Goal: Transaction & Acquisition: Purchase product/service

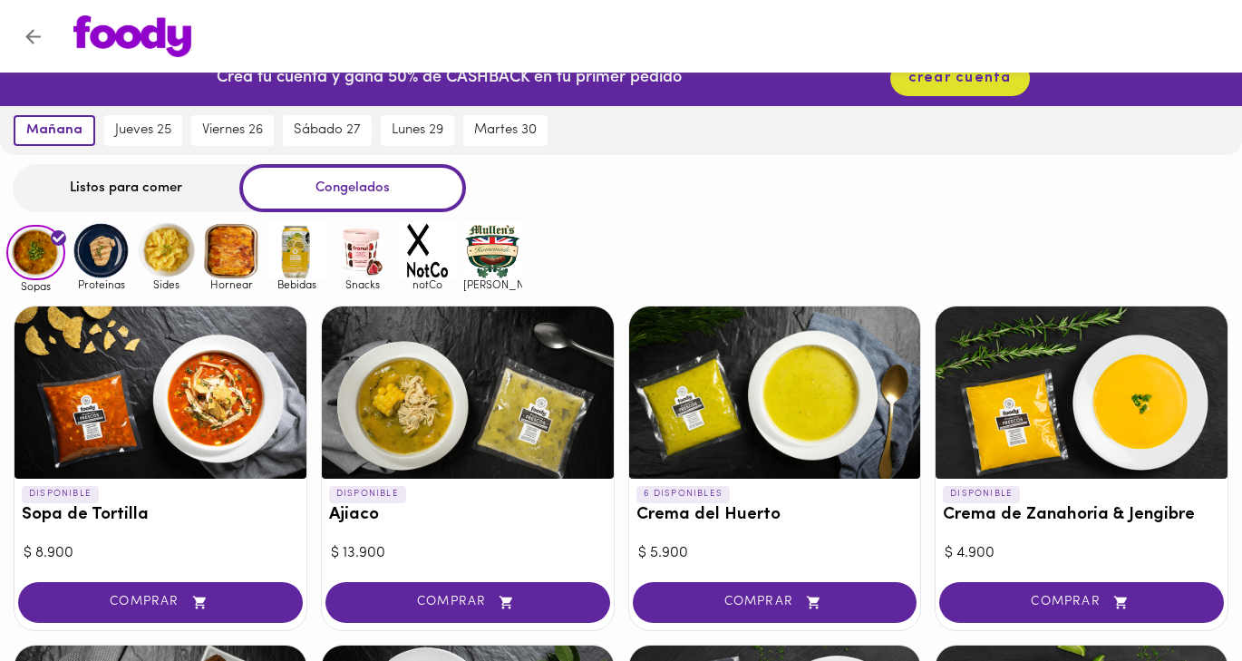
scroll to position [48, 0]
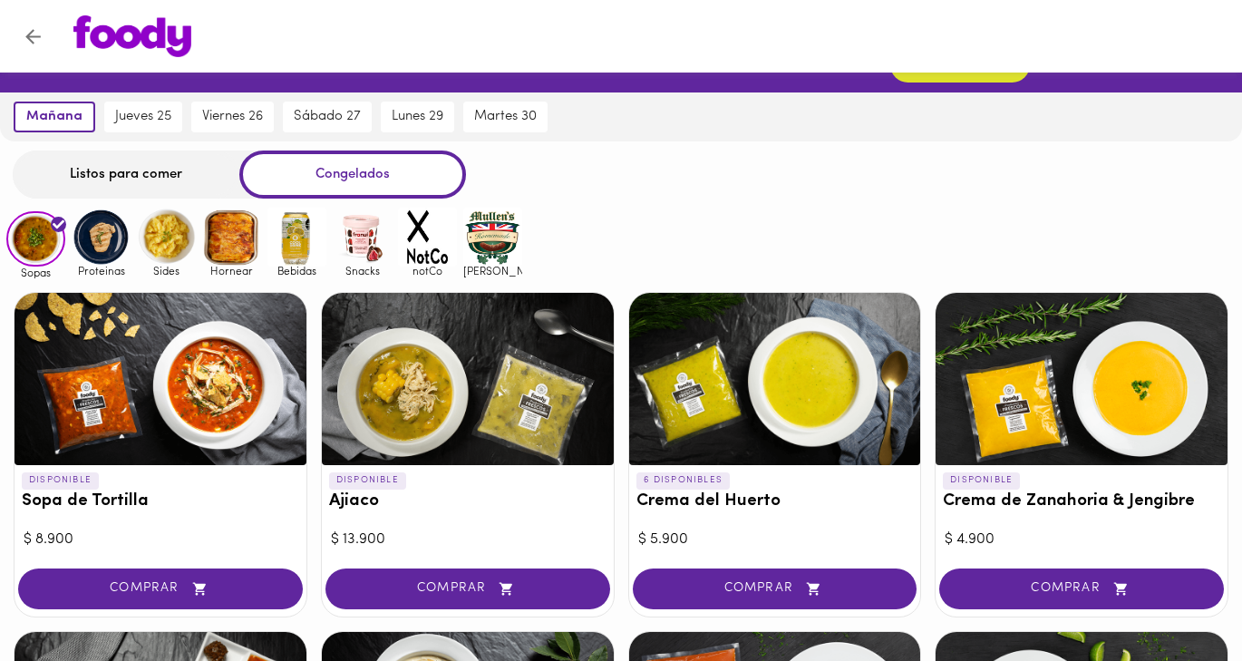
click at [159, 169] on div "Listos para comer" at bounding box center [126, 174] width 227 height 48
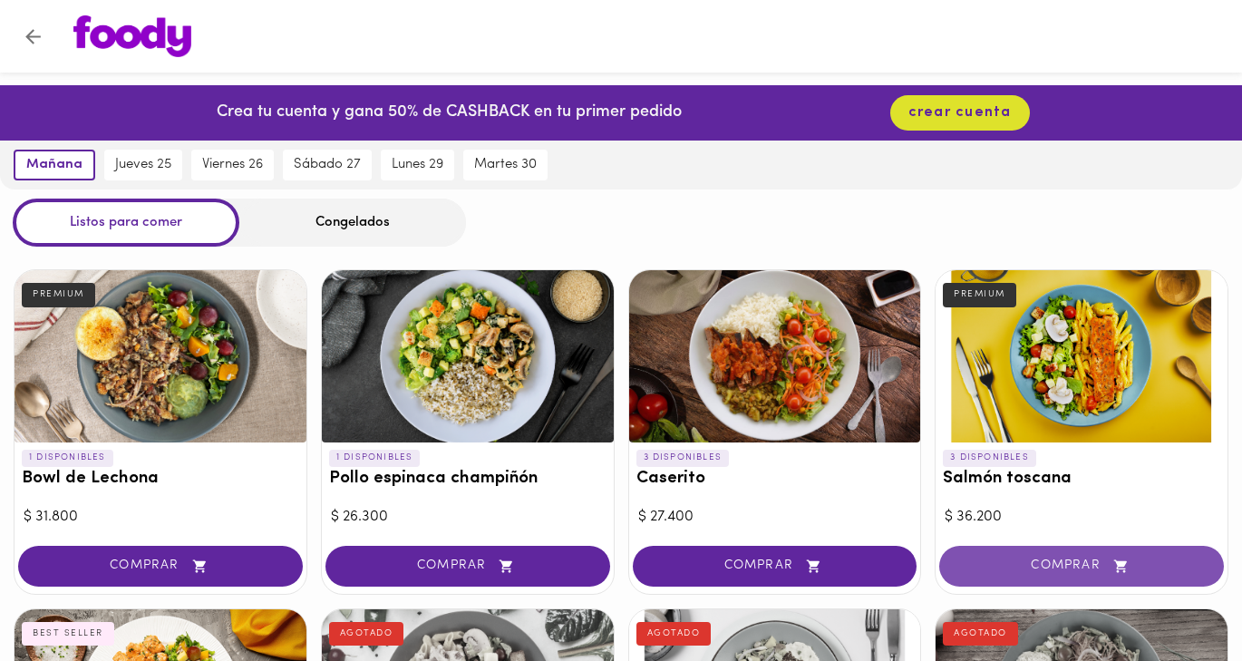
click at [1057, 563] on span "COMPRAR" at bounding box center [1081, 565] width 239 height 15
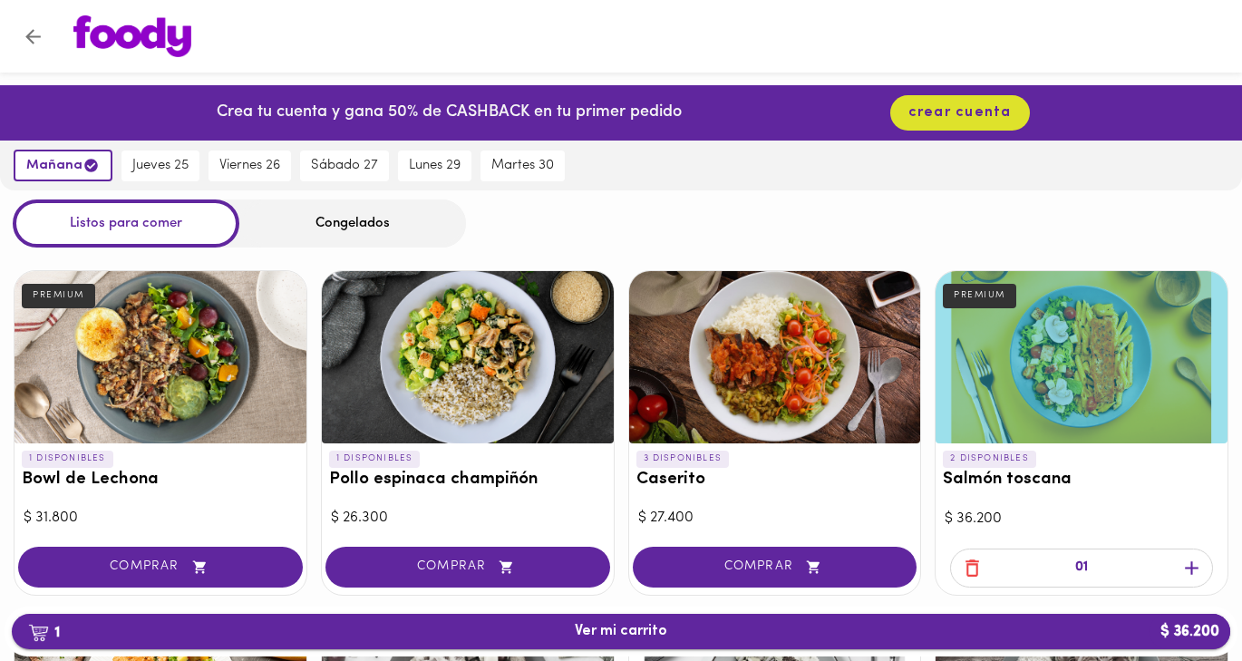
click at [930, 624] on span "1 Ver mi carrito $ 36.200" at bounding box center [620, 631] width 1189 height 17
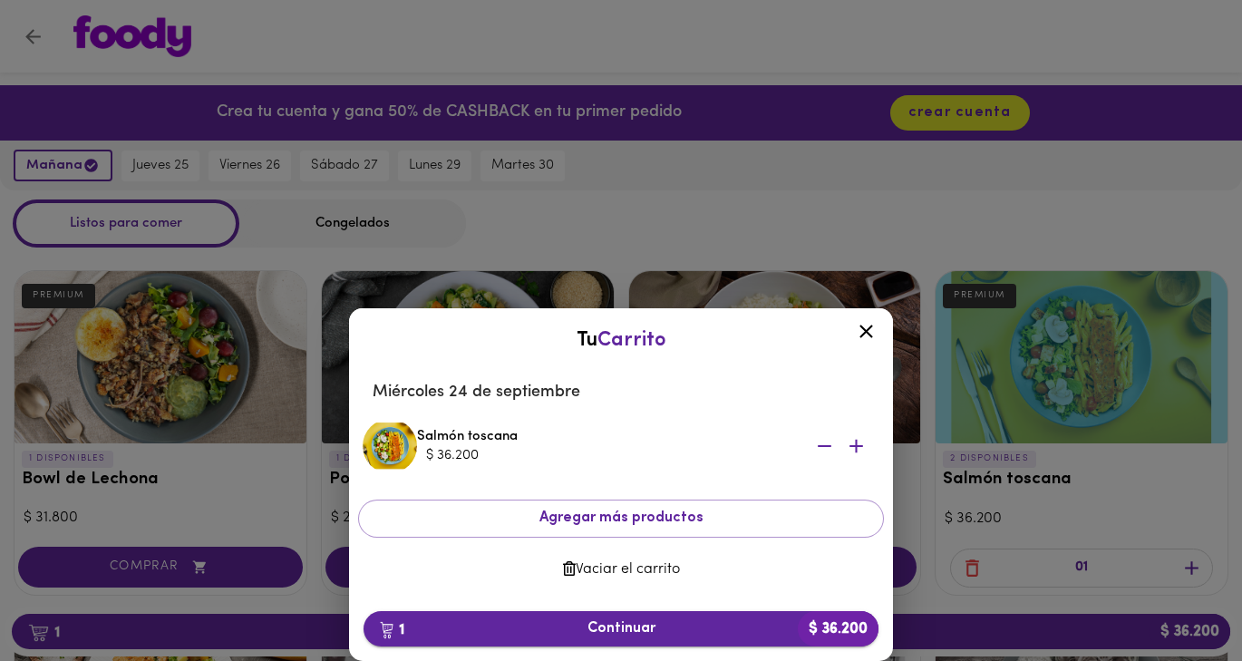
click at [694, 623] on span "1 Continuar $ 36.200" at bounding box center [621, 628] width 486 height 17
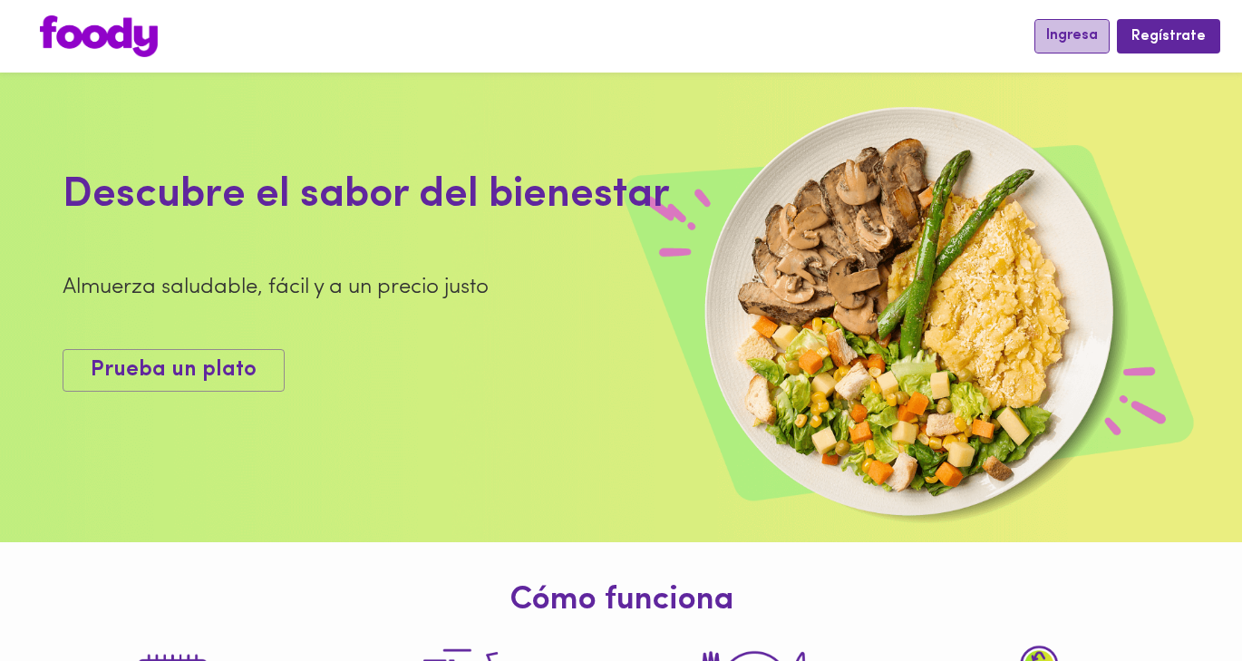
click at [1069, 33] on span "Ingresa" at bounding box center [1072, 35] width 52 height 17
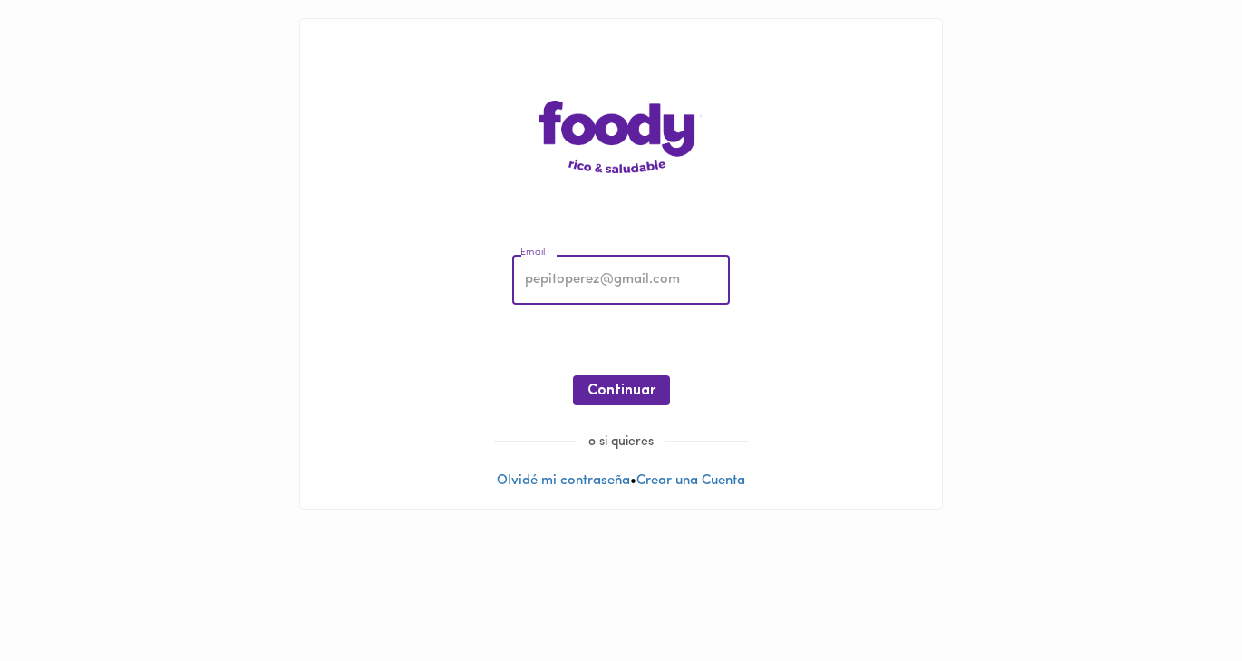
click at [563, 287] on input "email" at bounding box center [620, 281] width 217 height 50
type input "[EMAIL_ADDRESS][DOMAIN_NAME]"
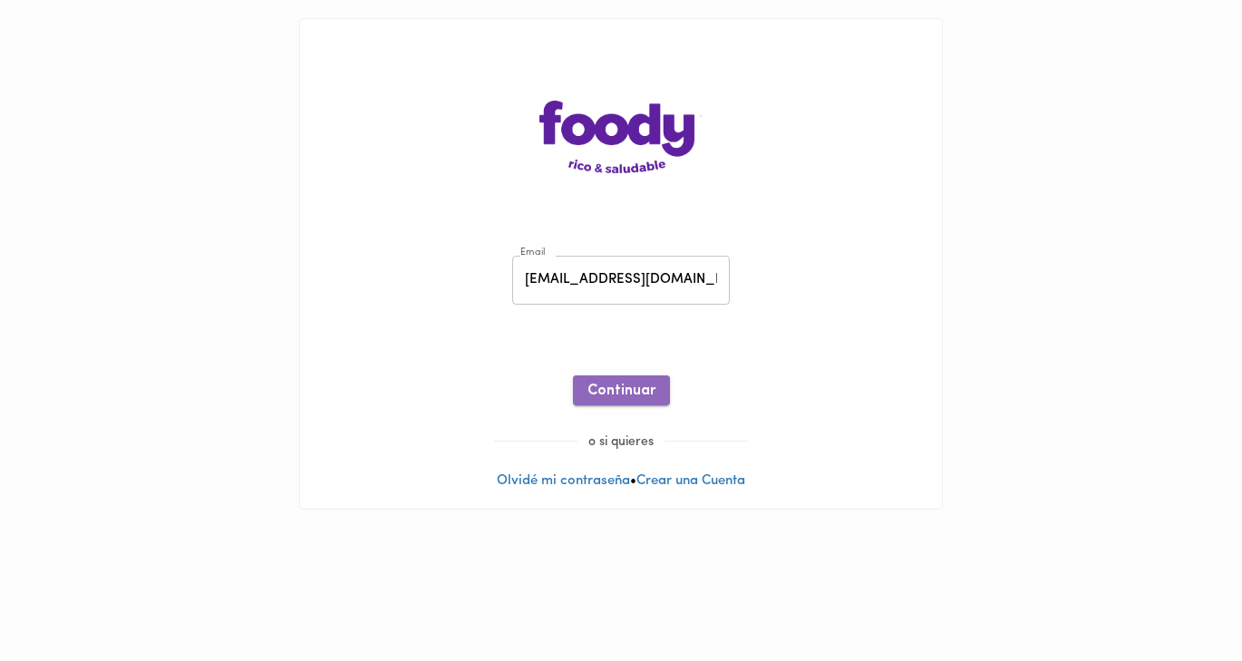
click at [619, 389] on span "Continuar" at bounding box center [621, 390] width 68 height 17
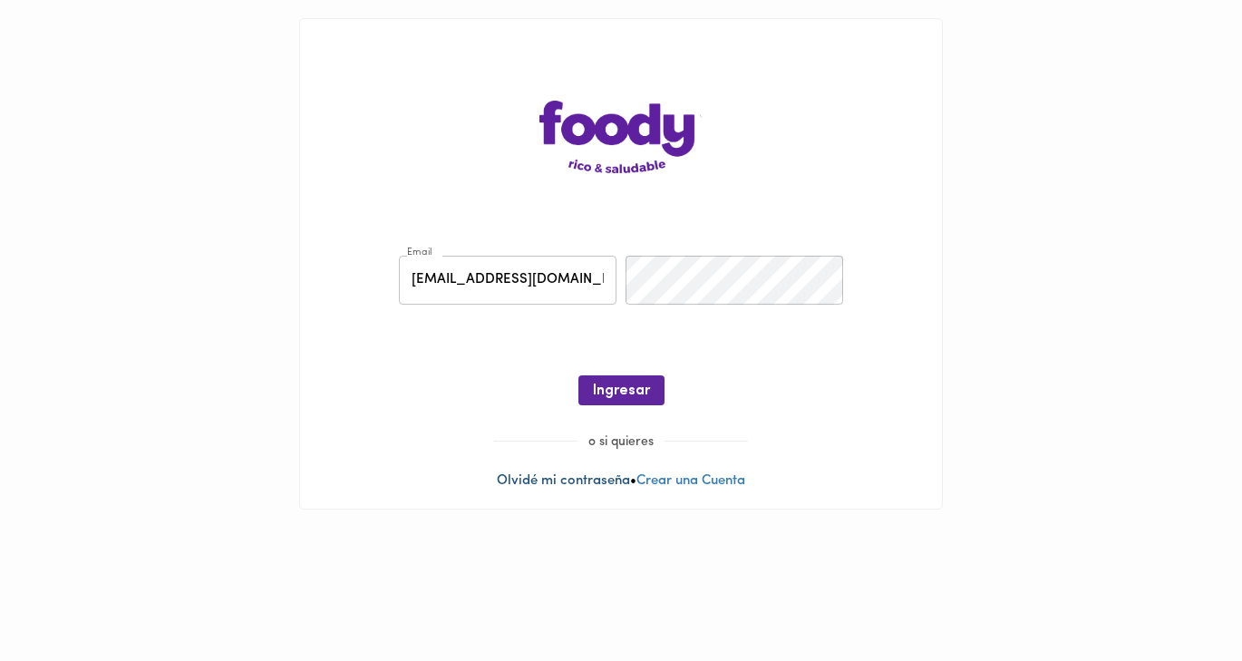
click at [582, 482] on link "Olvidé mi contraseña" at bounding box center [563, 481] width 133 height 14
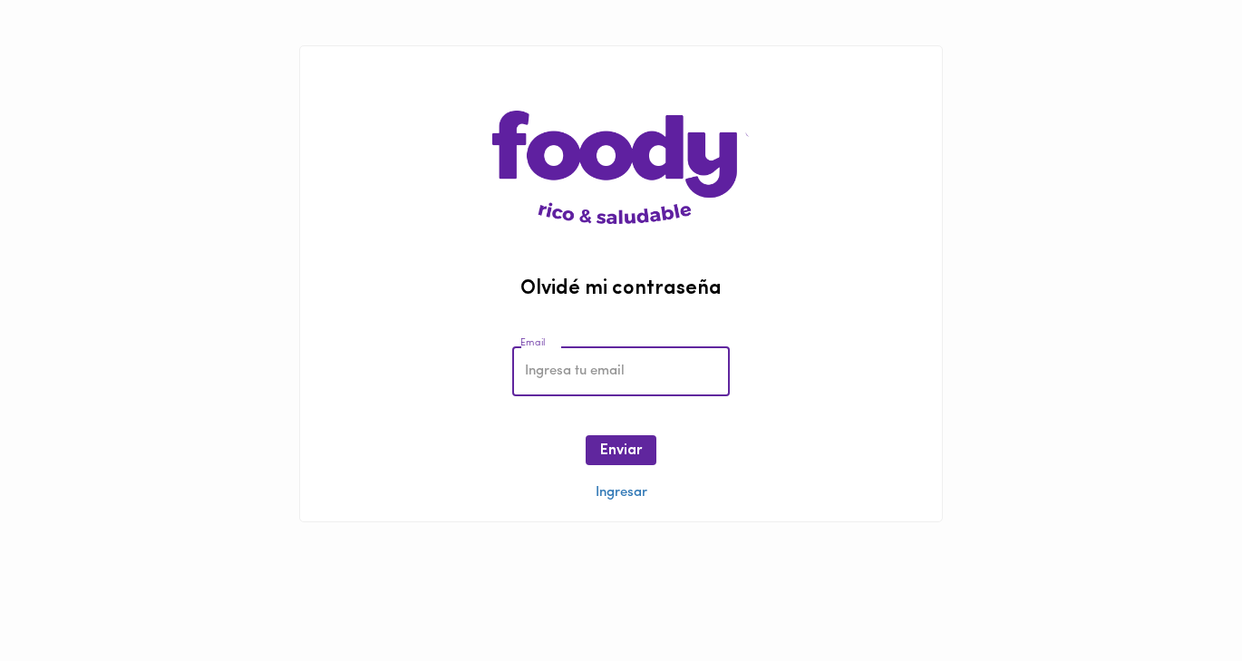
click at [568, 381] on input "email" at bounding box center [620, 371] width 217 height 50
type input "[EMAIL_ADDRESS][DOMAIN_NAME]"
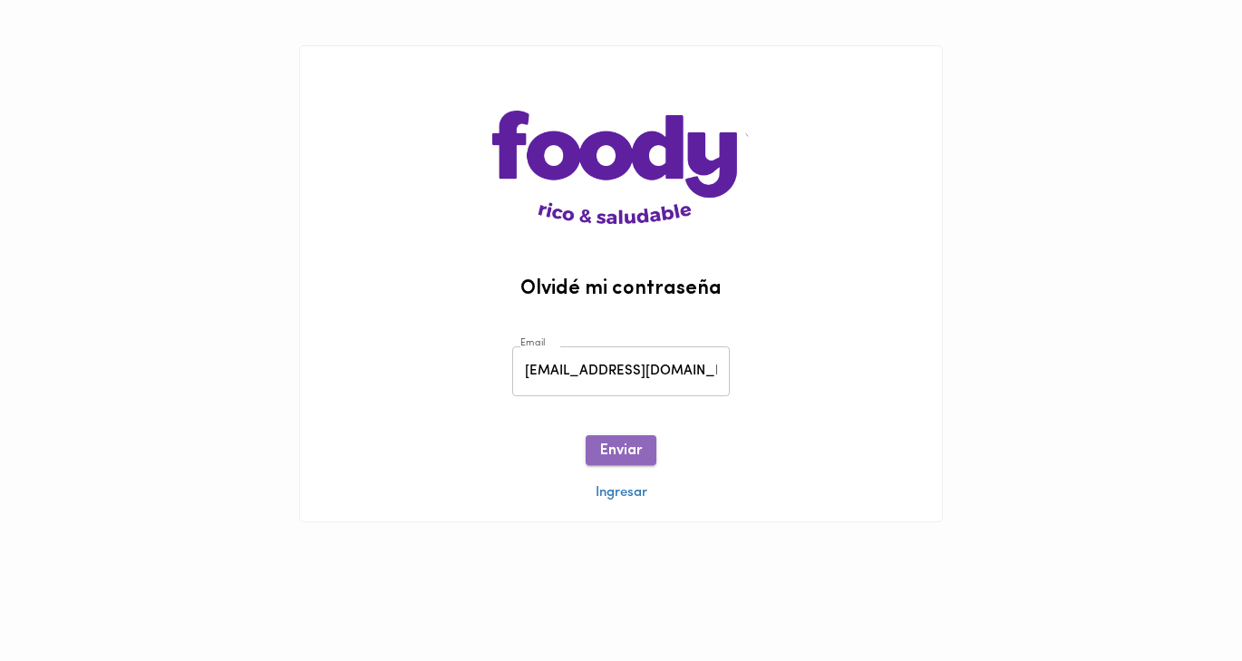
click at [612, 449] on span "Enviar" at bounding box center [621, 450] width 42 height 17
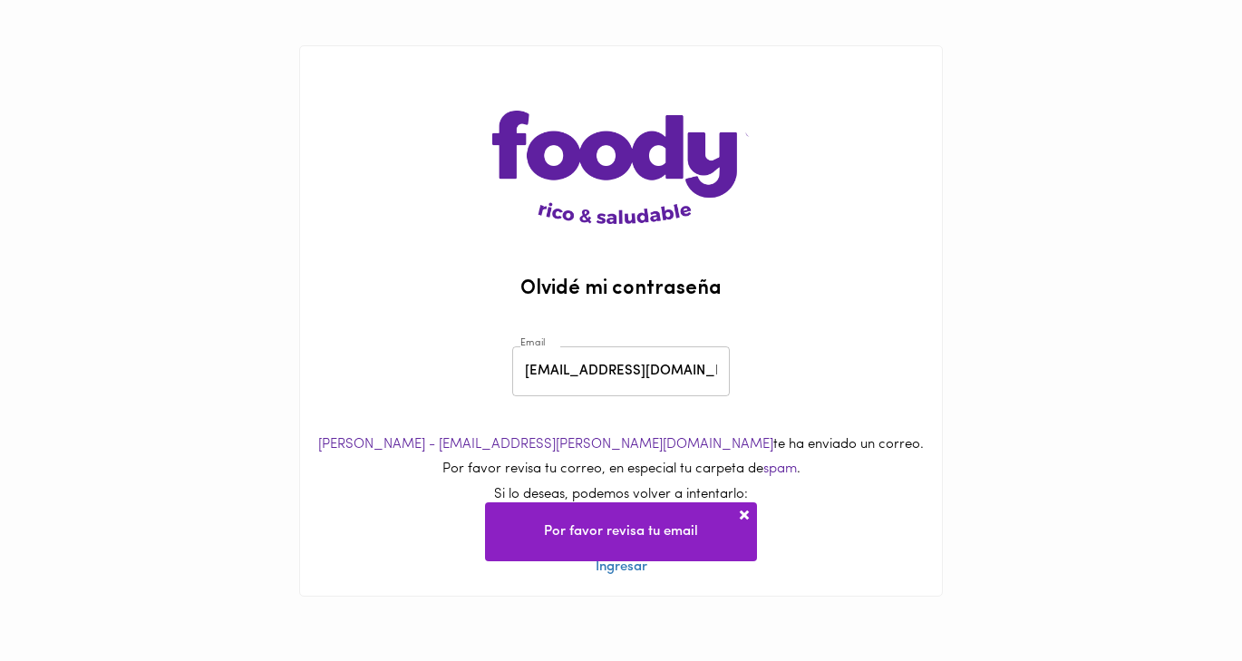
click at [740, 512] on span at bounding box center [744, 515] width 18 height 18
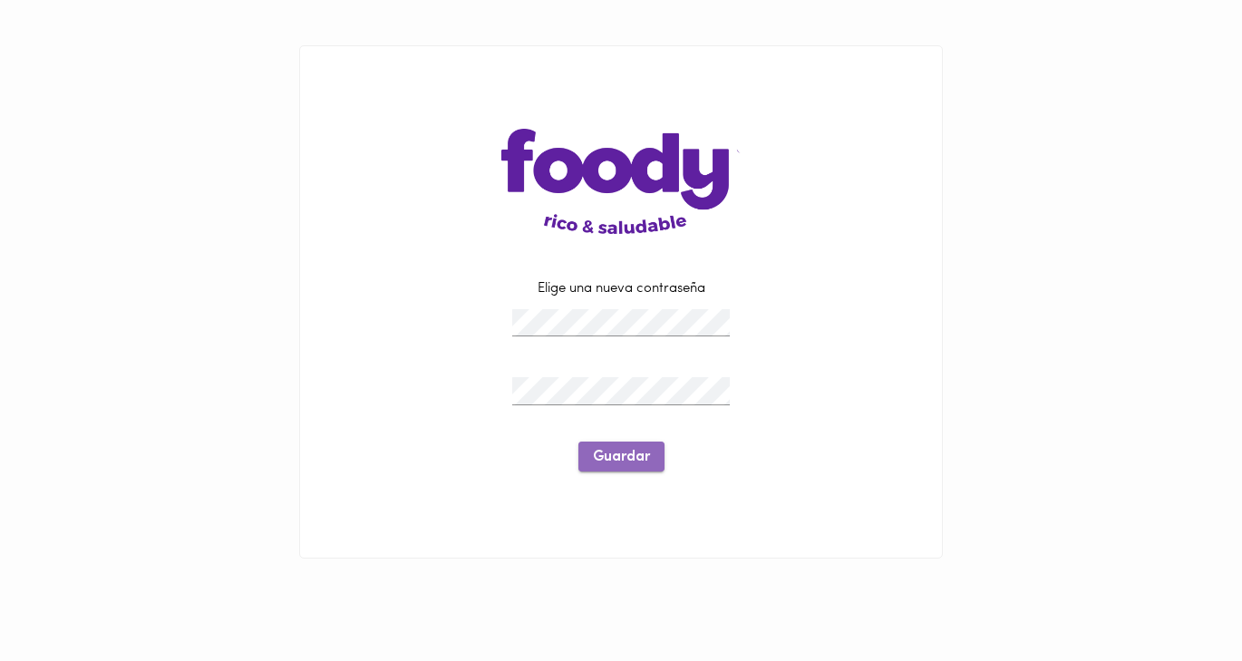
click at [614, 454] on span "Guardar" at bounding box center [621, 457] width 57 height 17
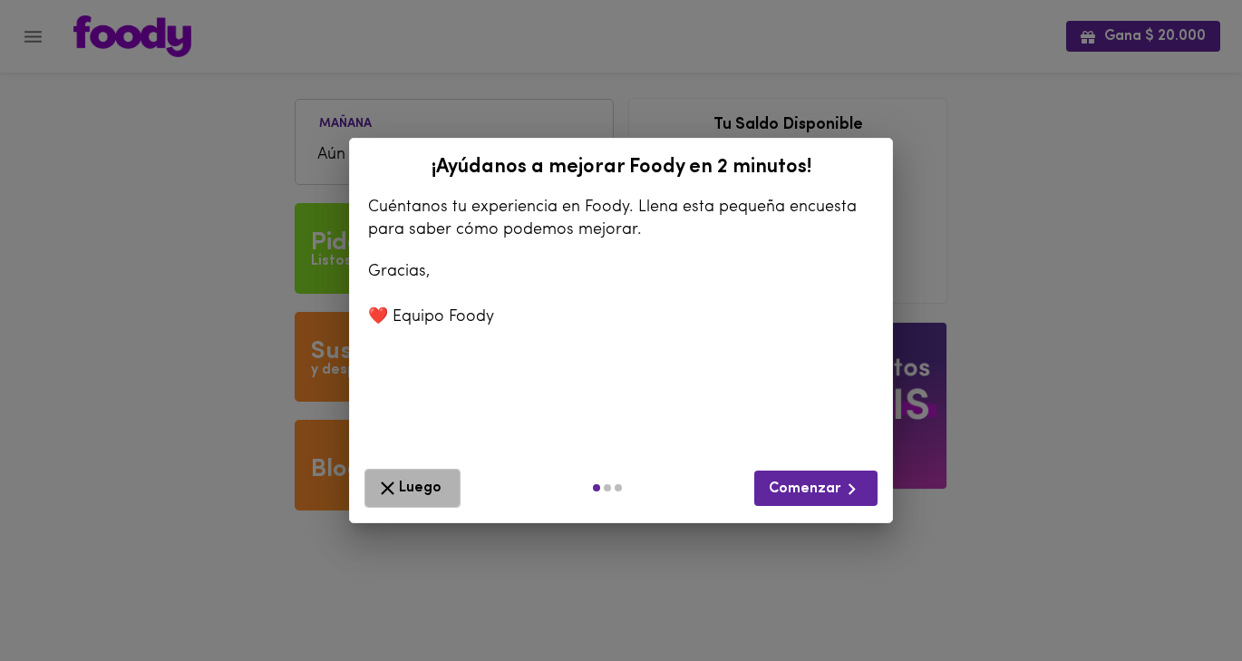
click at [417, 488] on span "Luego" at bounding box center [412, 488] width 72 height 23
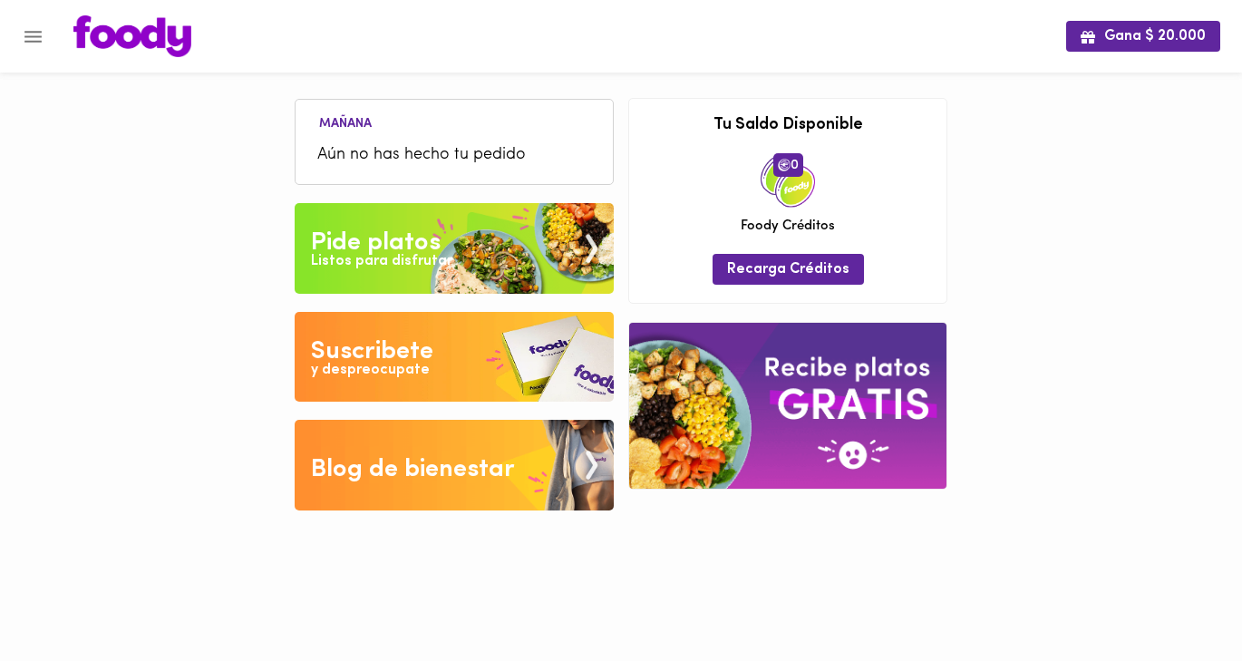
click at [496, 252] on img at bounding box center [454, 248] width 319 height 91
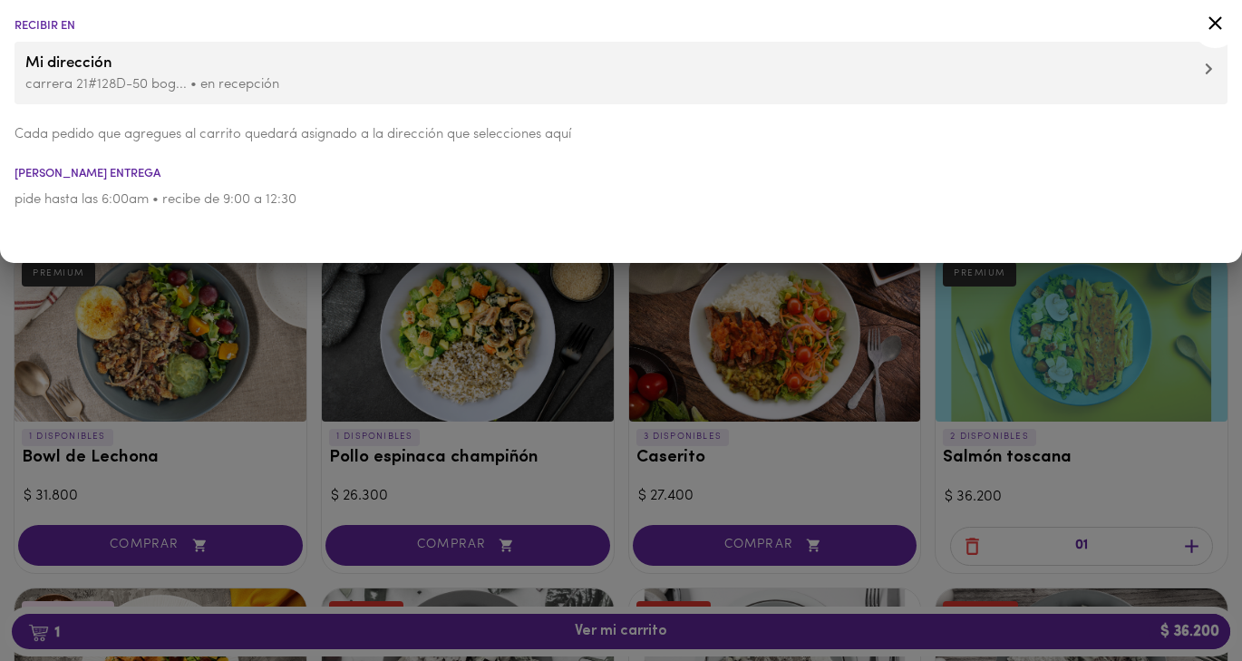
click at [1212, 22] on icon at bounding box center [1214, 23] width 23 height 23
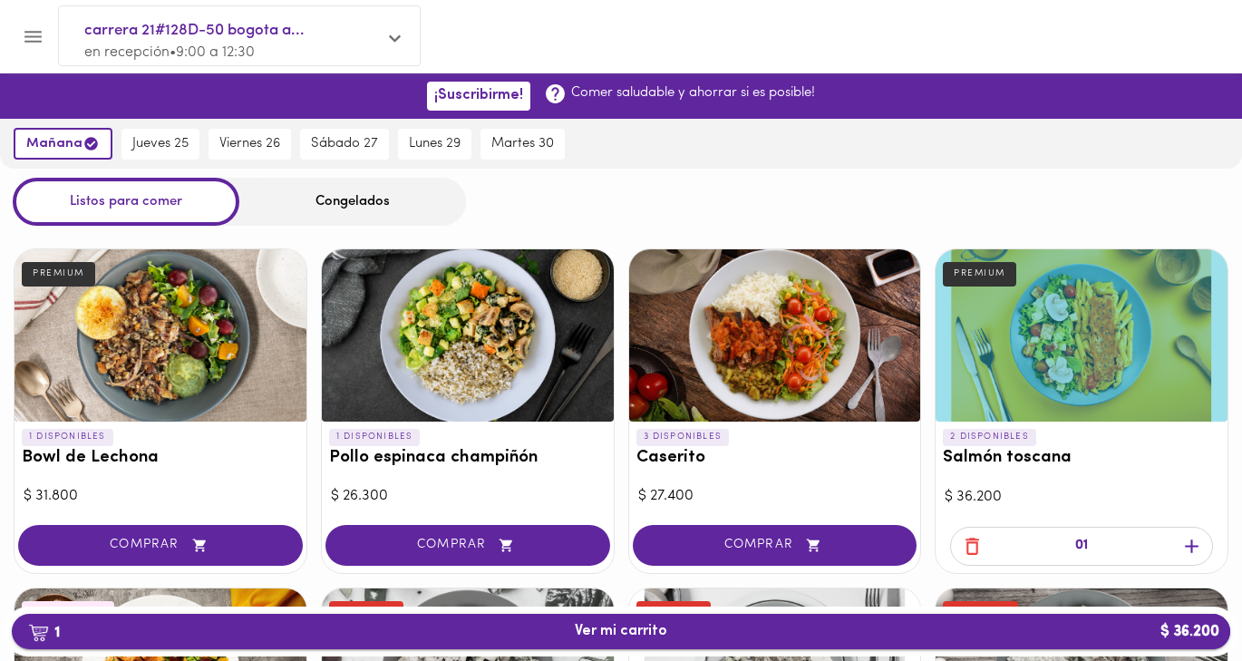
click at [1091, 626] on span "1 Ver mi carrito $ 36.200" at bounding box center [620, 631] width 1189 height 17
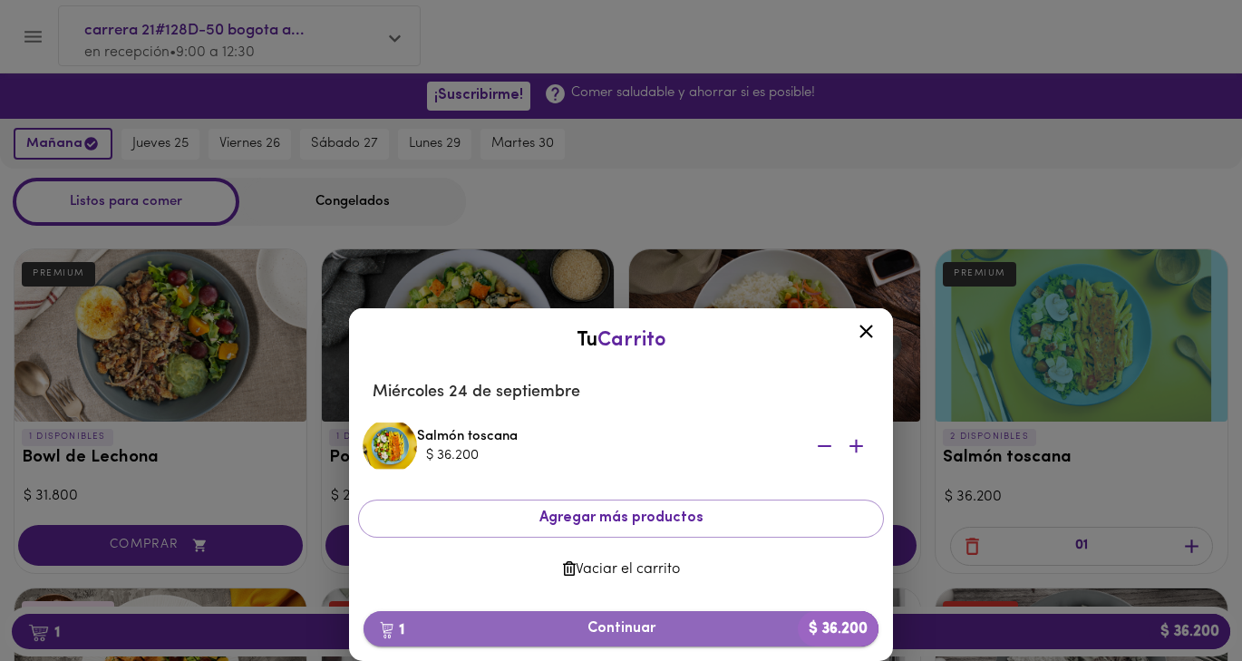
click at [637, 628] on span "1 Continuar $ 36.200" at bounding box center [621, 628] width 486 height 17
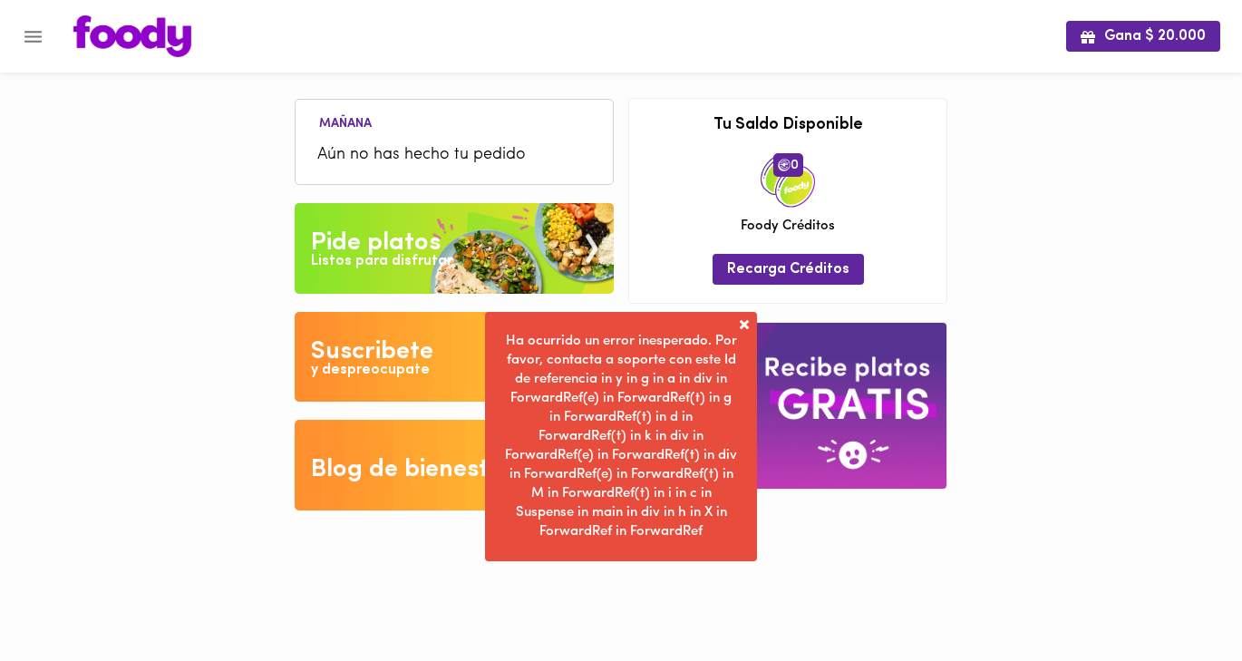
click at [741, 322] on span at bounding box center [744, 324] width 18 height 18
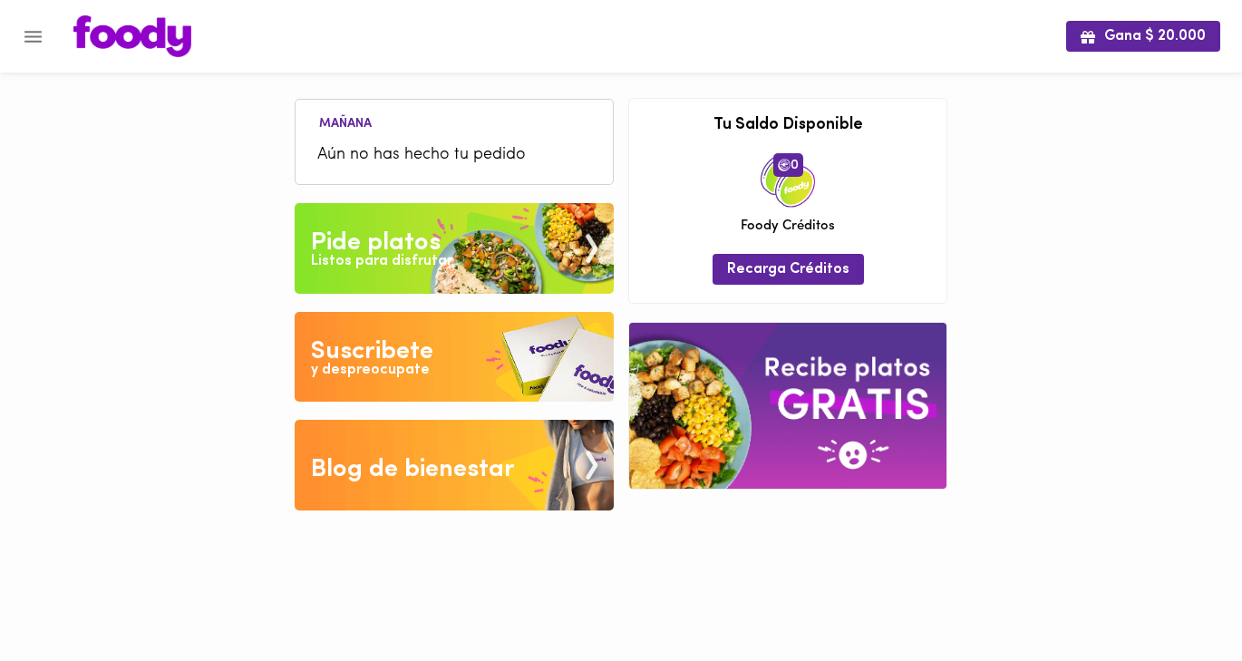
click at [413, 235] on div "Pide platos" at bounding box center [376, 243] width 130 height 36
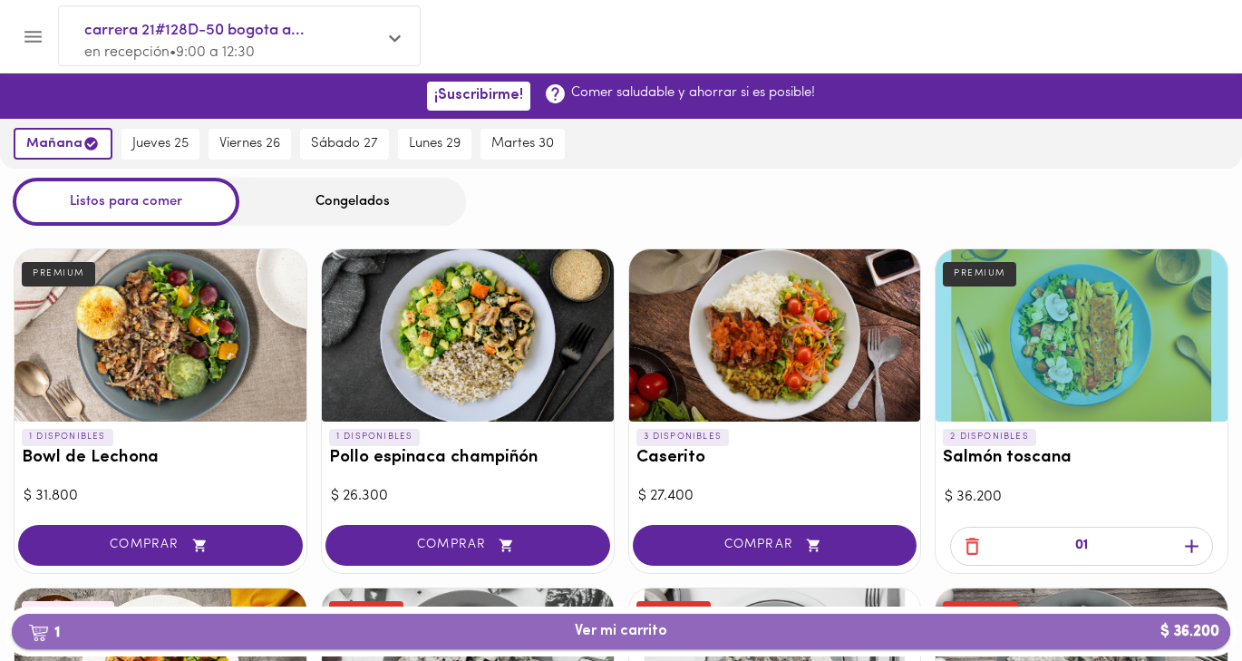
click at [849, 630] on span "1 Ver mi carrito $ 36.200" at bounding box center [620, 631] width 1189 height 17
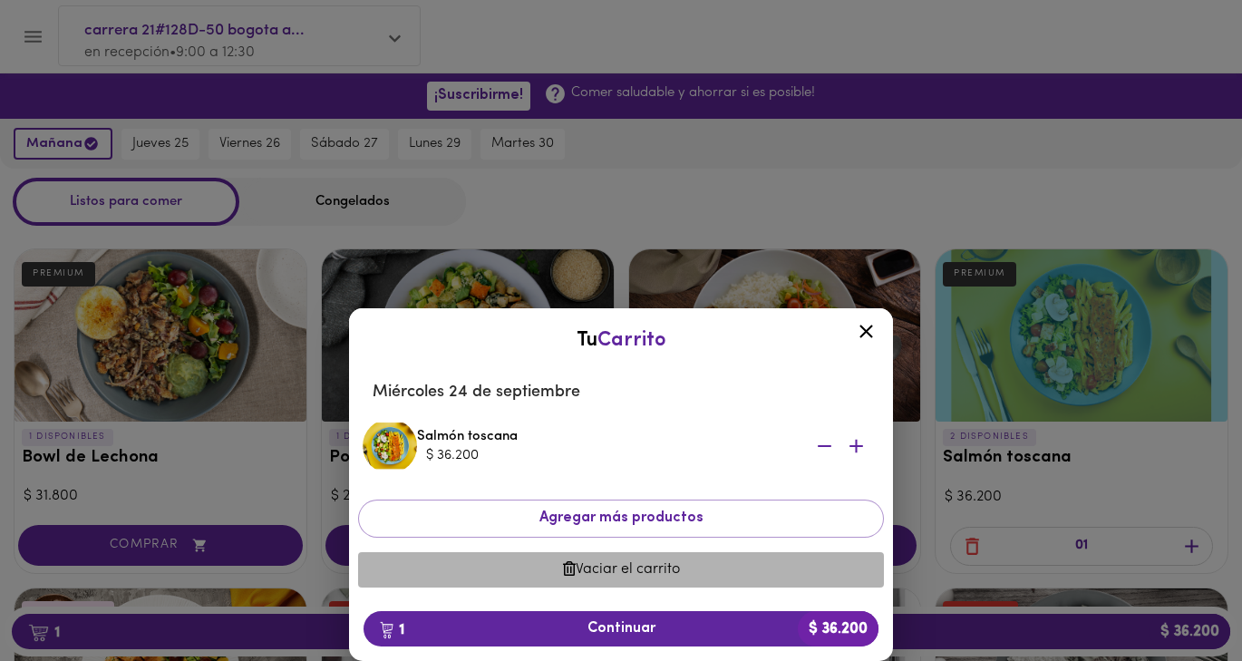
click at [650, 565] on span "Vaciar el carrito" at bounding box center [620, 569] width 497 height 17
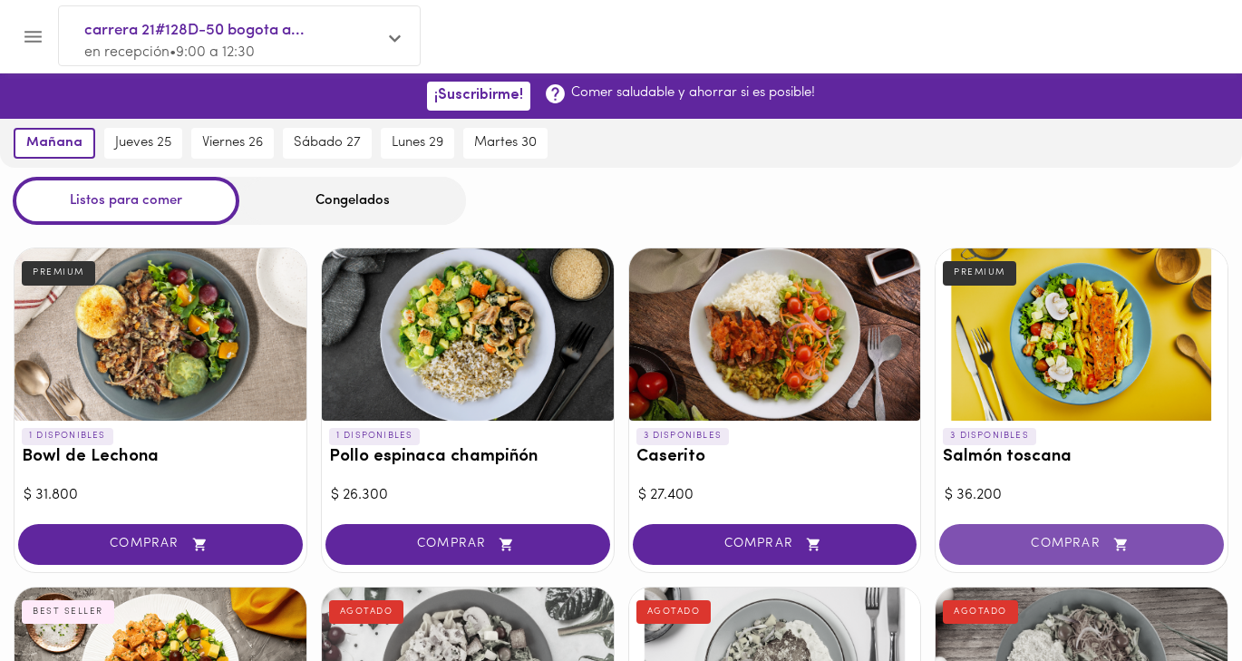
click at [1059, 543] on span "COMPRAR" at bounding box center [1081, 543] width 239 height 15
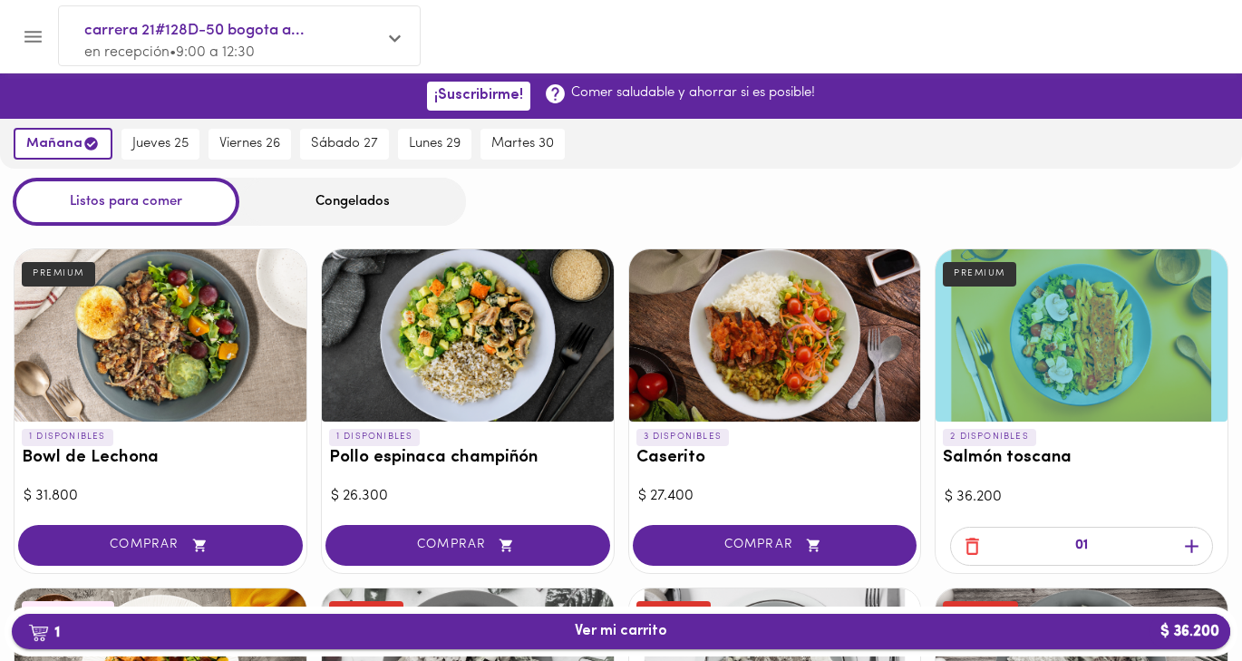
click at [1086, 628] on span "1 Ver mi carrito $ 36.200" at bounding box center [620, 631] width 1189 height 17
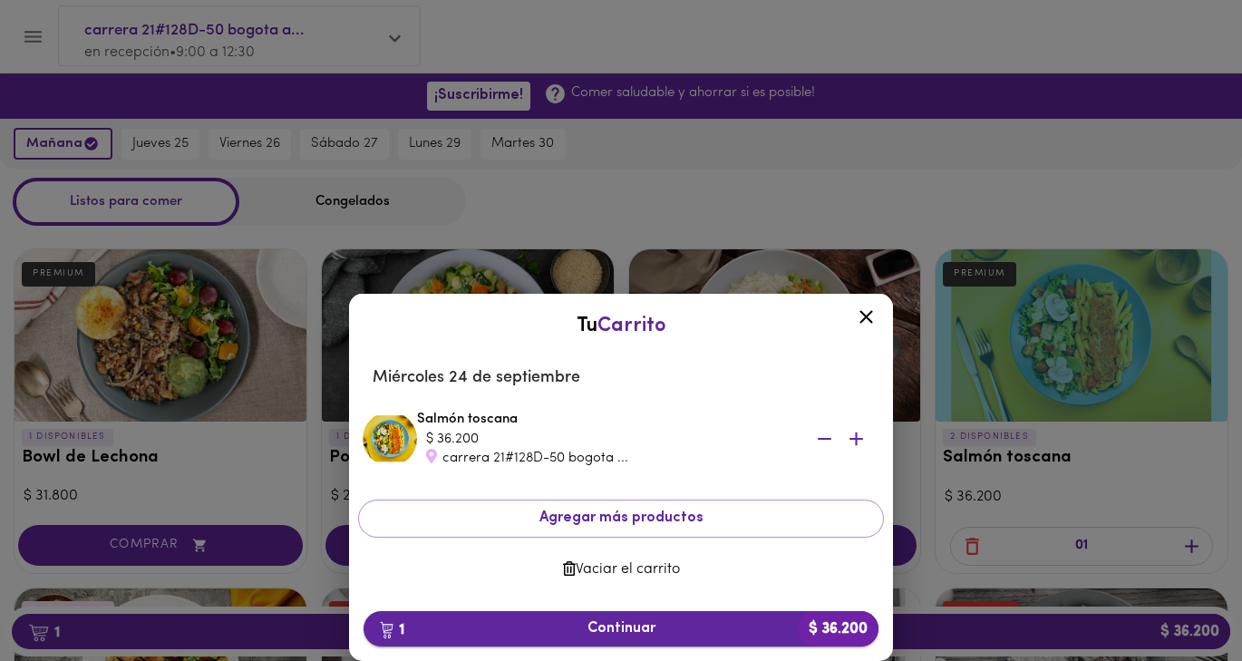
click at [771, 627] on span "1 Continuar $ 36.200" at bounding box center [621, 628] width 486 height 17
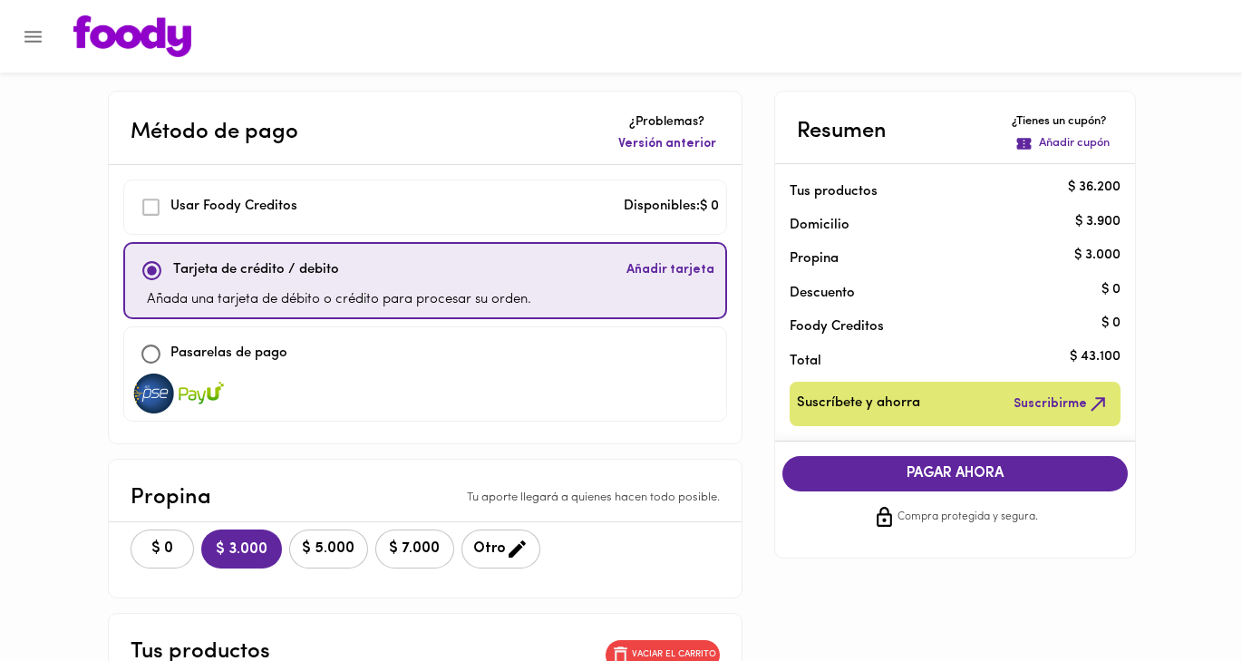
click at [153, 354] on input "checkbox" at bounding box center [150, 353] width 39 height 39
checkbox input "true"
checkbox input "false"
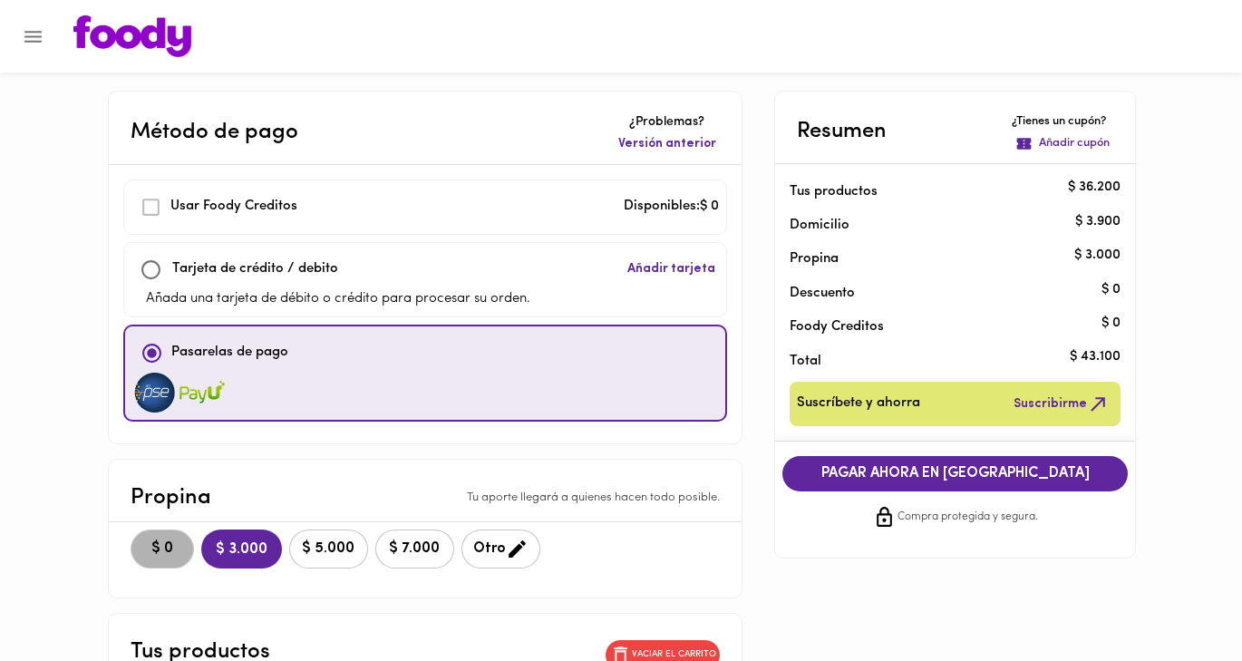
click at [166, 554] on span "$ 0" at bounding box center [162, 548] width 40 height 17
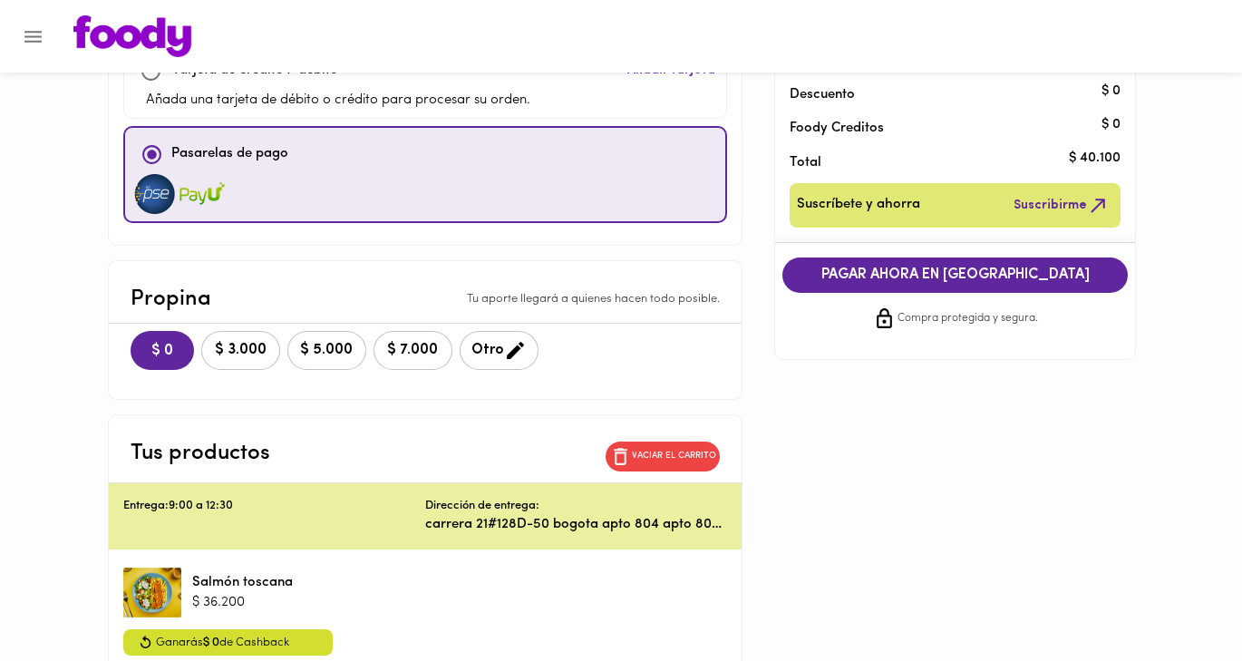
scroll to position [187, 0]
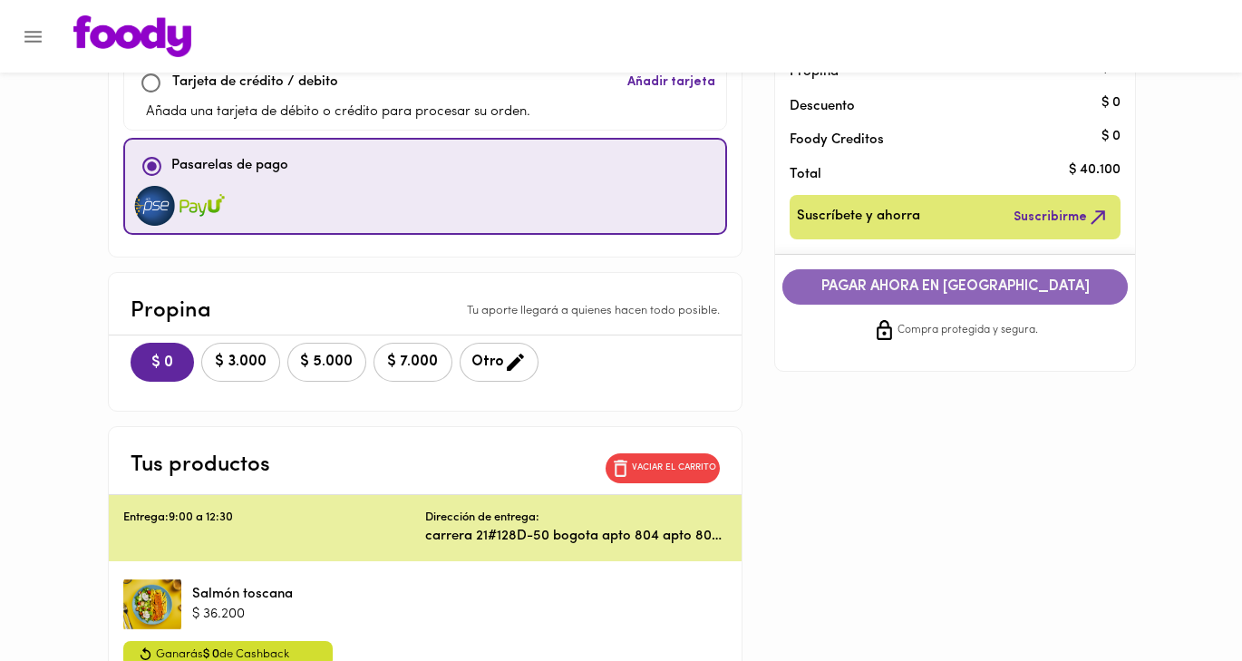
click at [878, 283] on span "PAGAR AHORA EN PASARELA" at bounding box center [955, 286] width 310 height 17
